Goal: Check status: Check status

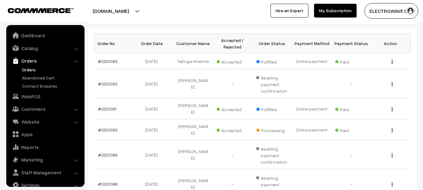
scroll to position [10, 0]
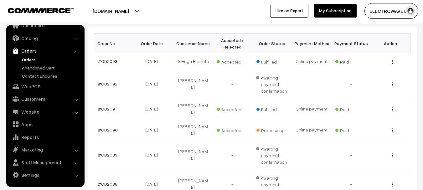
click at [29, 58] on link "Orders" at bounding box center [51, 59] width 62 height 7
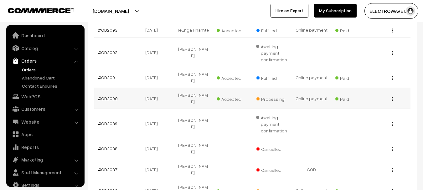
scroll to position [10, 0]
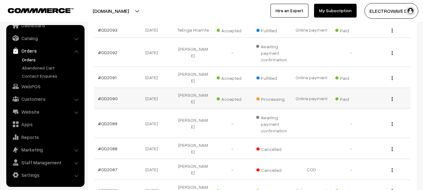
click at [94, 89] on td "#OD2090" at bounding box center [113, 98] width 39 height 21
click at [105, 96] on link "#OD2090" at bounding box center [108, 98] width 20 height 5
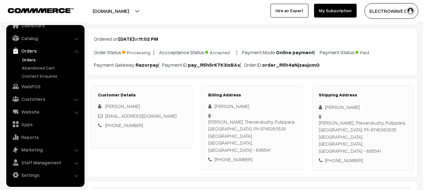
scroll to position [63, 0]
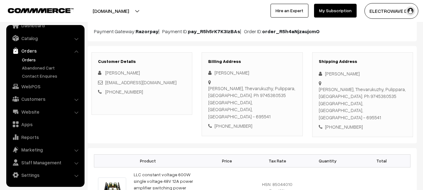
click at [393, 102] on div "Thottathil Mattom, Thevarukuzhy, Pulippara, Nedumangadu. Ph 9745380535 Thiruvan…" at bounding box center [363, 103] width 88 height 35
copy div "695541"
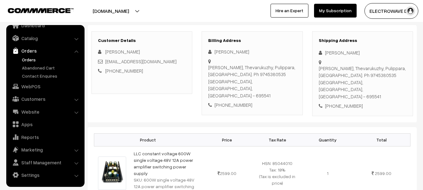
scroll to position [94, 0]
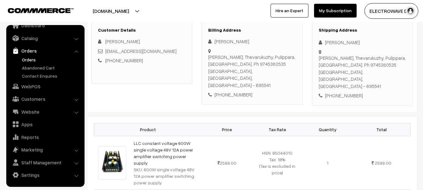
click at [32, 59] on link "Orders" at bounding box center [51, 59] width 62 height 7
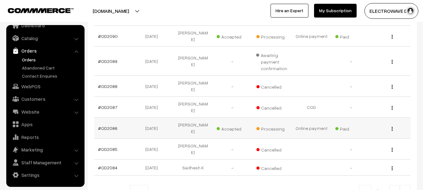
scroll to position [188, 0]
click at [111, 125] on link "#OD2086" at bounding box center [107, 127] width 19 height 5
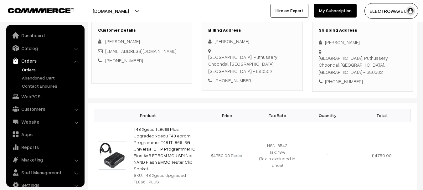
scroll to position [10, 0]
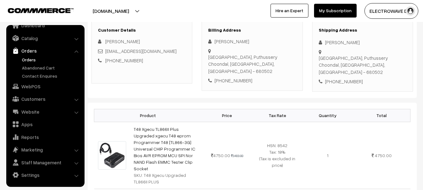
click at [380, 60] on div "[GEOGRAPHIC_DATA], [GEOGRAPHIC_DATA], [GEOGRAPHIC_DATA] - 680502" at bounding box center [363, 64] width 88 height 21
copy div "680502"
click at [28, 60] on link "Orders" at bounding box center [51, 59] width 62 height 7
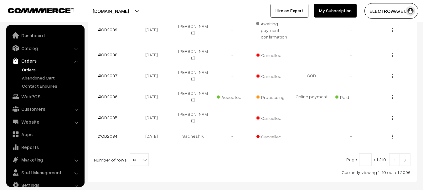
scroll to position [10, 0]
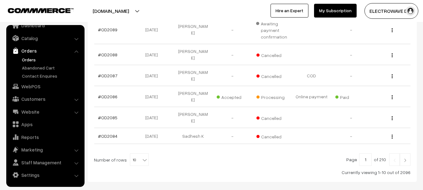
click at [408, 153] on link at bounding box center [405, 159] width 11 height 13
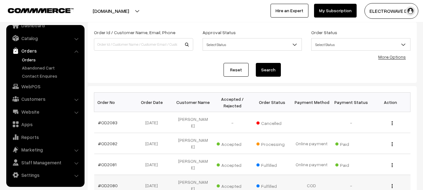
scroll to position [94, 0]
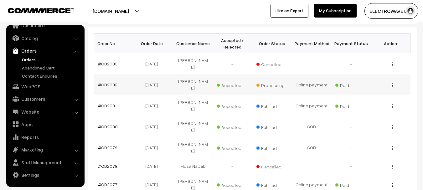
click at [106, 84] on link "#OD2082" at bounding box center [107, 84] width 19 height 5
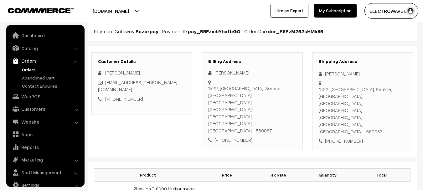
scroll to position [10, 0]
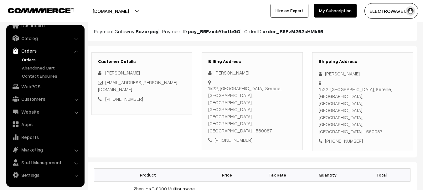
click at [380, 102] on div "1522, Tower D, Serene, Brigade Cornerstone Utopia, Gunjur Village, Varthur Beng…" at bounding box center [363, 110] width 88 height 49
copy div "560087"
click at [329, 100] on div "1522, Tower D, Serene, Brigade Cornerstone Utopia, Gunjur Village, Varthur Beng…" at bounding box center [363, 110] width 88 height 49
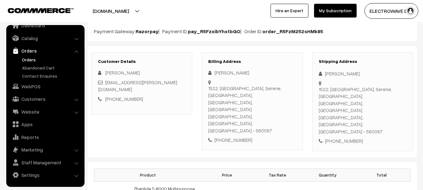
click at [390, 103] on div "1522, Tower D, Serene, Brigade Cornerstone Utopia, Gunjur Village, Varthur Beng…" at bounding box center [363, 110] width 88 height 49
click at [384, 103] on div "1522, Tower D, Serene, Brigade Cornerstone Utopia, Gunjur Village, Varthur Beng…" at bounding box center [363, 110] width 88 height 49
copy div "560087"
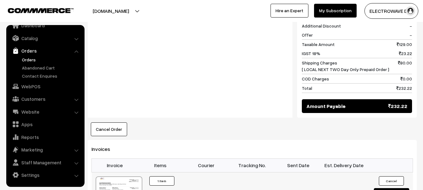
scroll to position [313, 0]
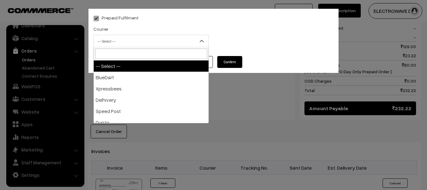
click at [133, 43] on span "-- Select --" at bounding box center [151, 41] width 115 height 11
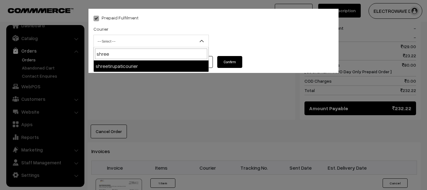
type input "shree"
select select "8"
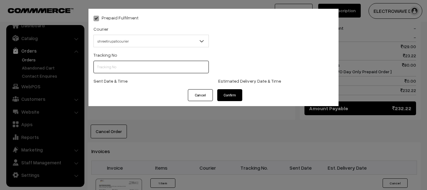
click at [131, 64] on input "text" at bounding box center [151, 67] width 115 height 13
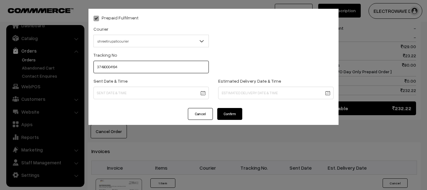
type input "37480004194"
click at [203, 109] on button "Cancel" at bounding box center [200, 114] width 25 height 12
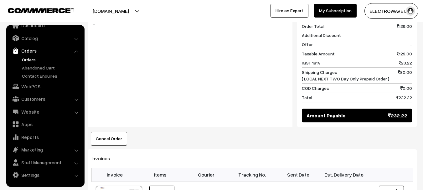
click at [33, 62] on link "Orders" at bounding box center [51, 59] width 62 height 7
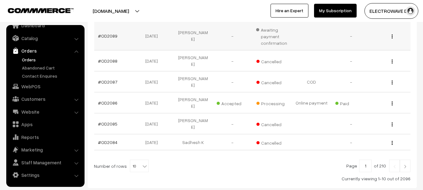
scroll to position [227, 0]
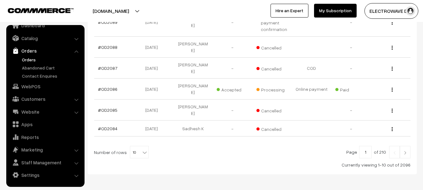
click at [404, 146] on link at bounding box center [405, 152] width 11 height 13
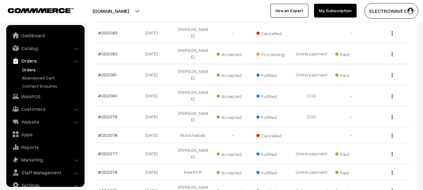
scroll to position [10, 0]
